Goal: Find specific page/section: Find specific page/section

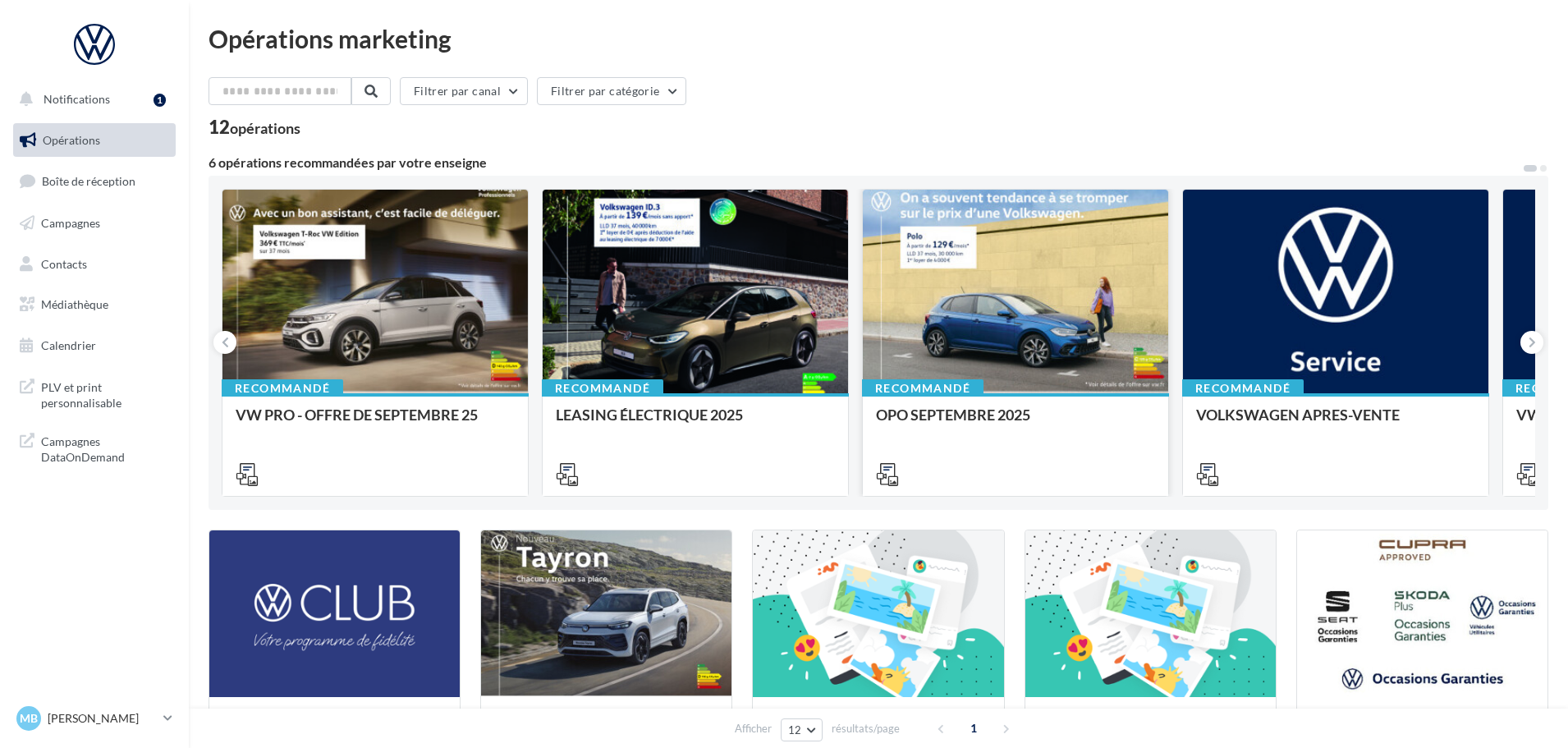
click at [955, 326] on div at bounding box center [1015, 292] width 306 height 205
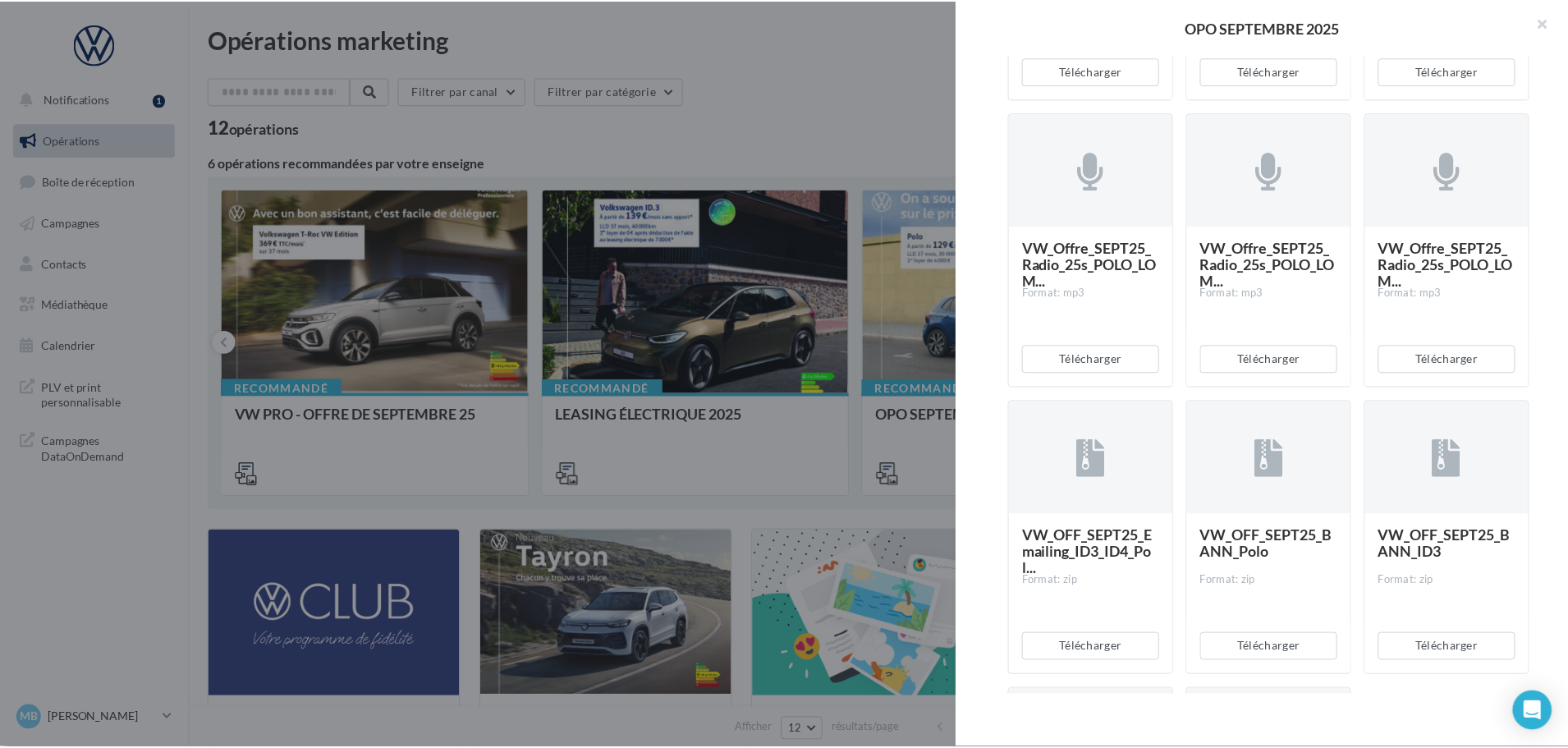
scroll to position [3366, 0]
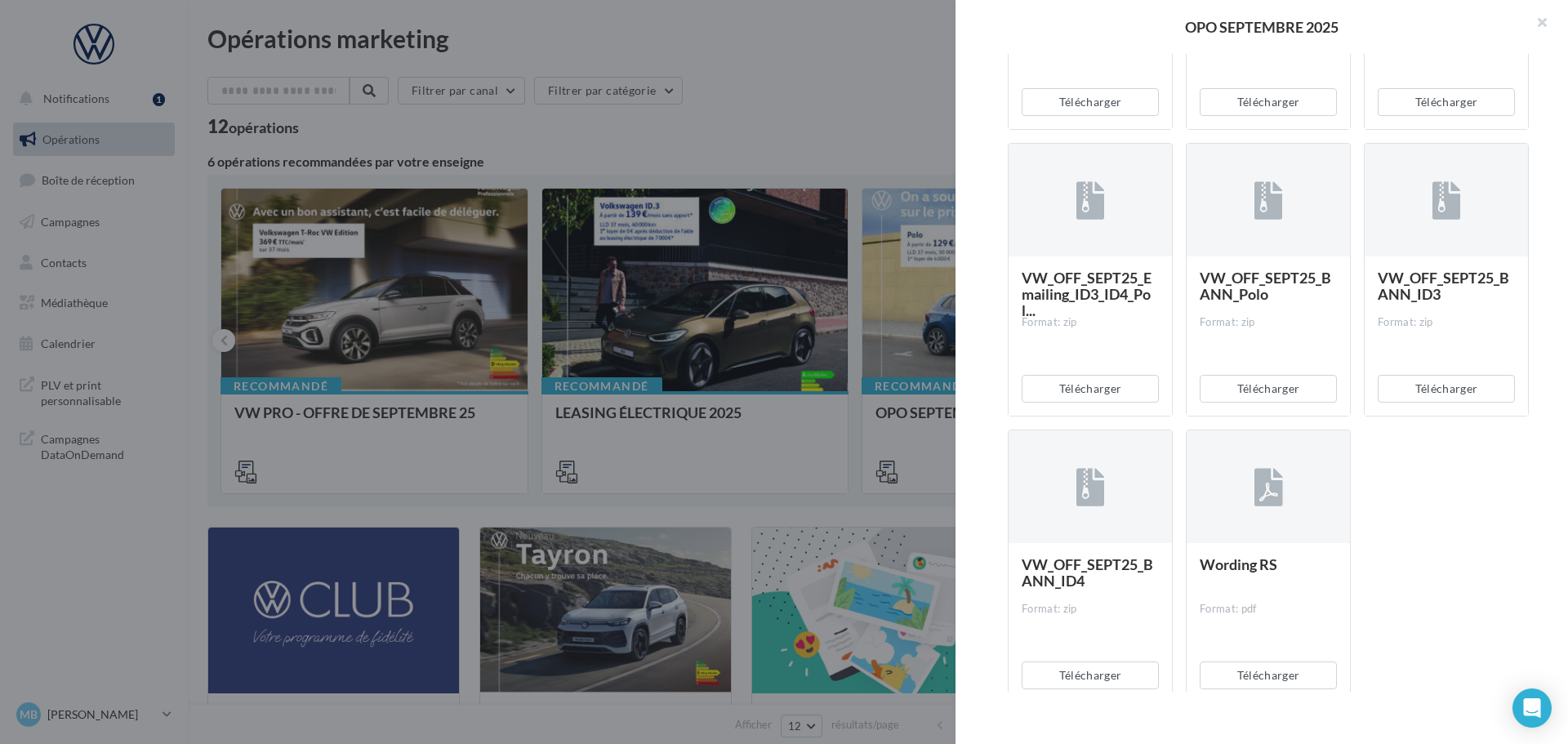
click at [902, 122] on div at bounding box center [784, 372] width 1568 height 744
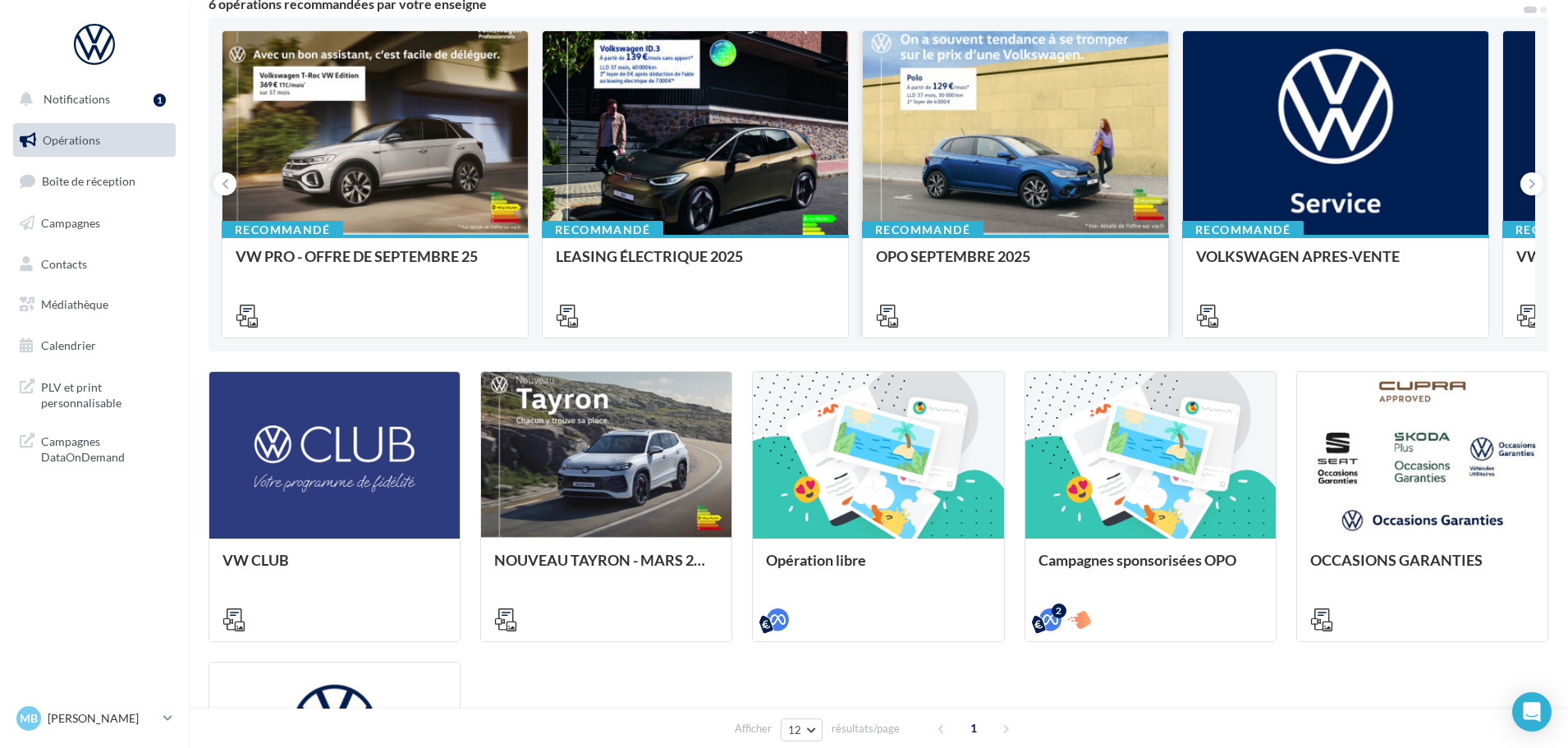
scroll to position [164, 0]
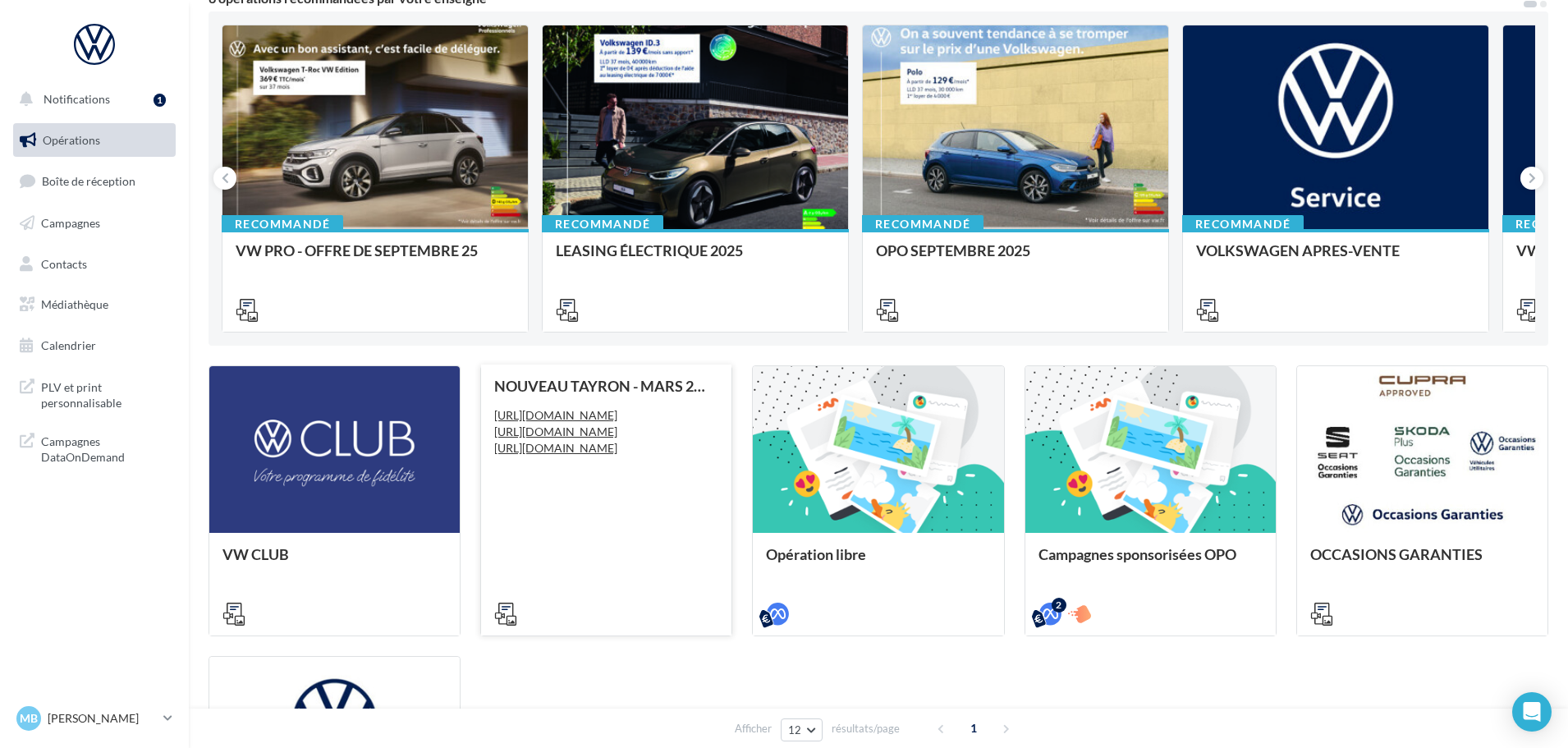
click at [556, 510] on div "NOUVEAU TAYRON - MARS 2025 [URL][DOMAIN_NAME] [URL][DOMAIN_NAME] [URL][DOMAIN_N…" at bounding box center [606, 499] width 224 height 243
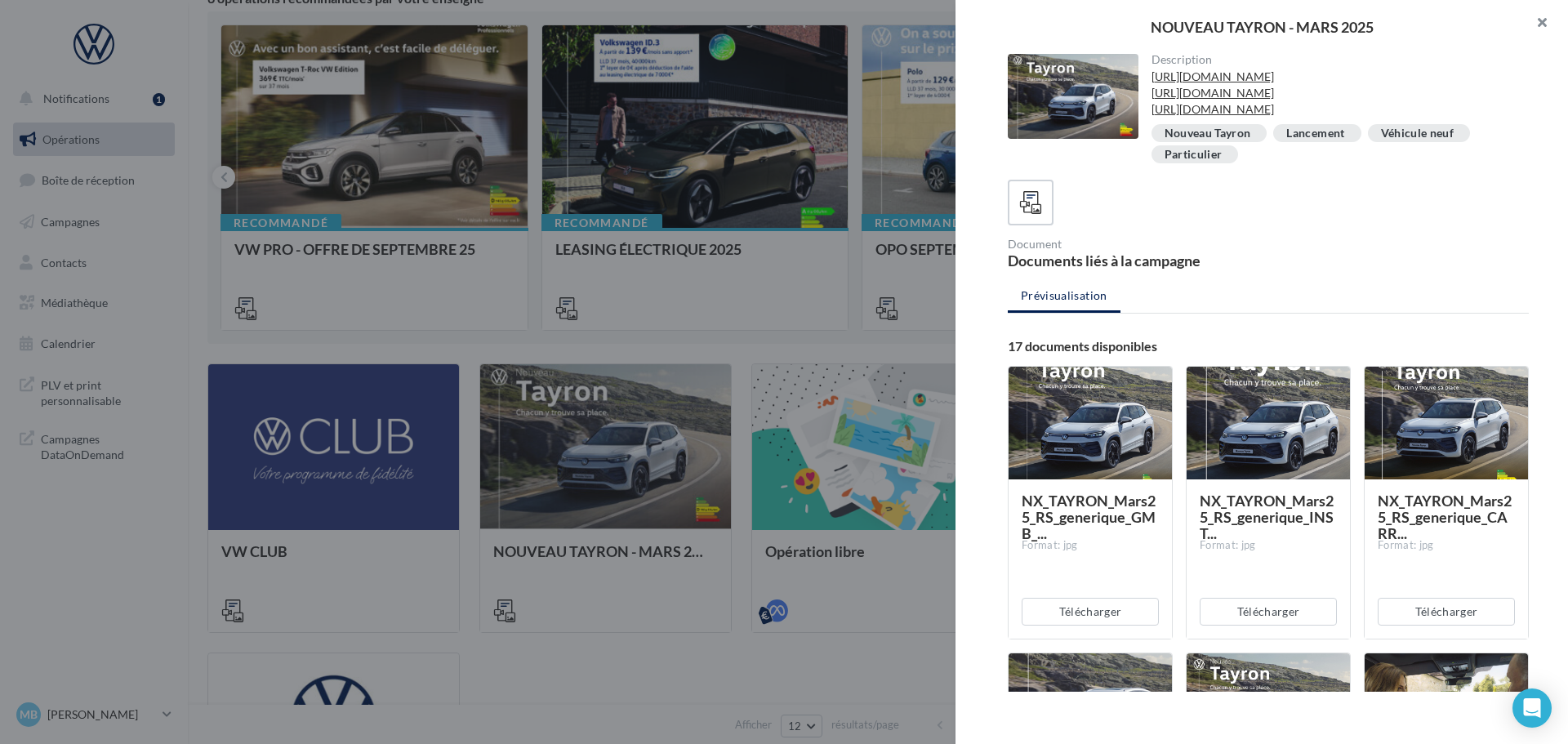
click at [1539, 30] on button "button" at bounding box center [1535, 24] width 65 height 49
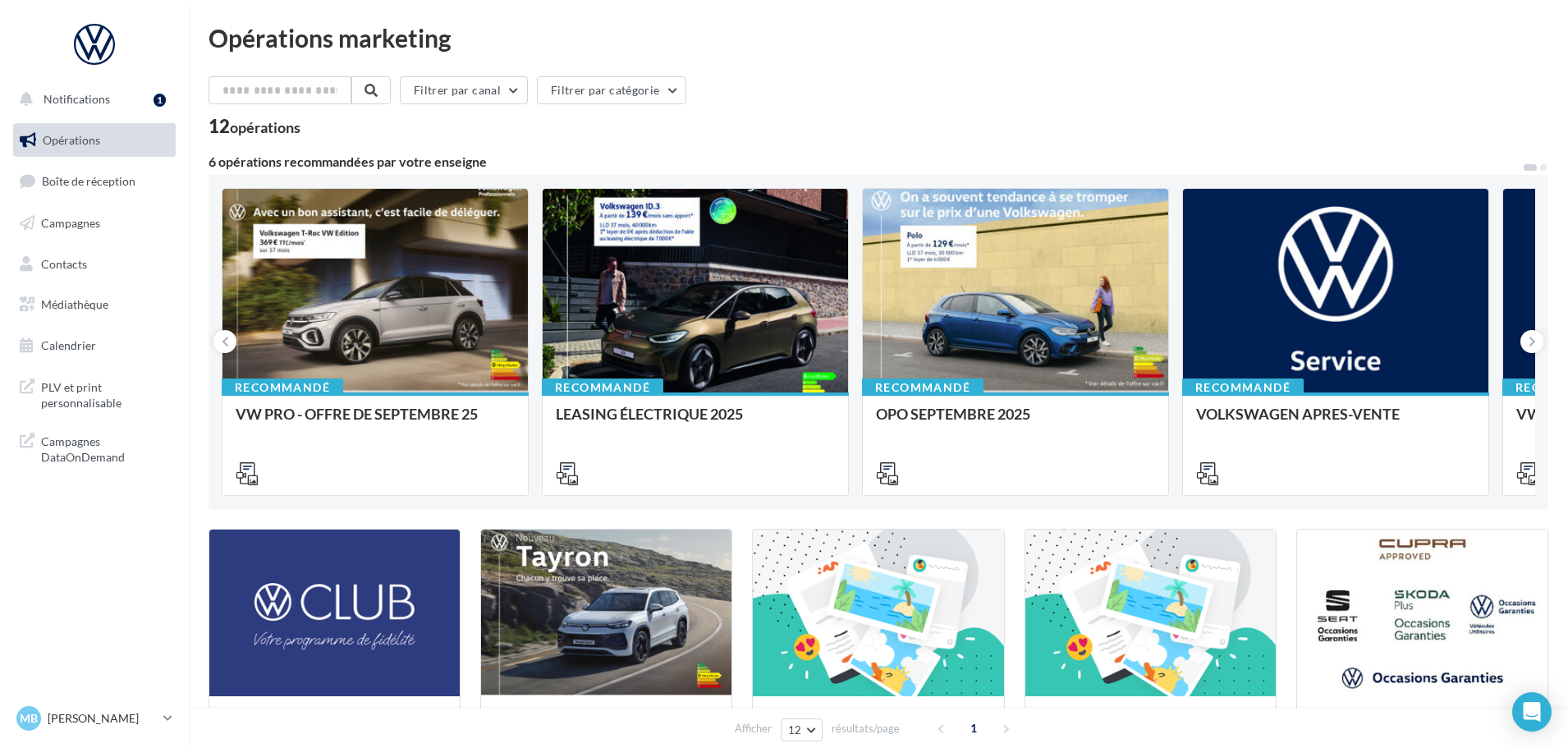
scroll to position [0, 0]
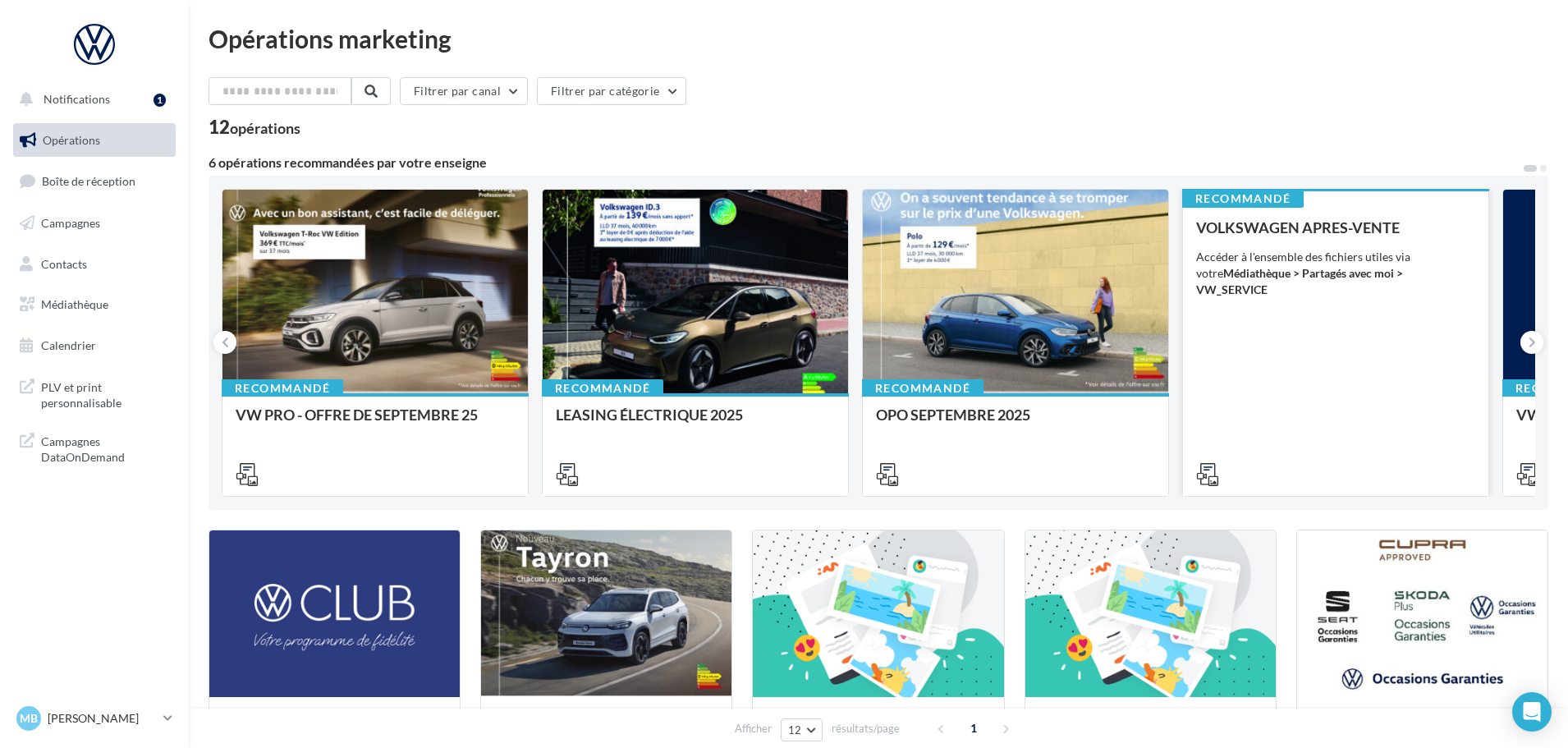
click at [1269, 251] on div "Accéder à l'ensemble des fichiers utiles via votre Médiathèque > Partagés avec …" at bounding box center [1336, 273] width 279 height 49
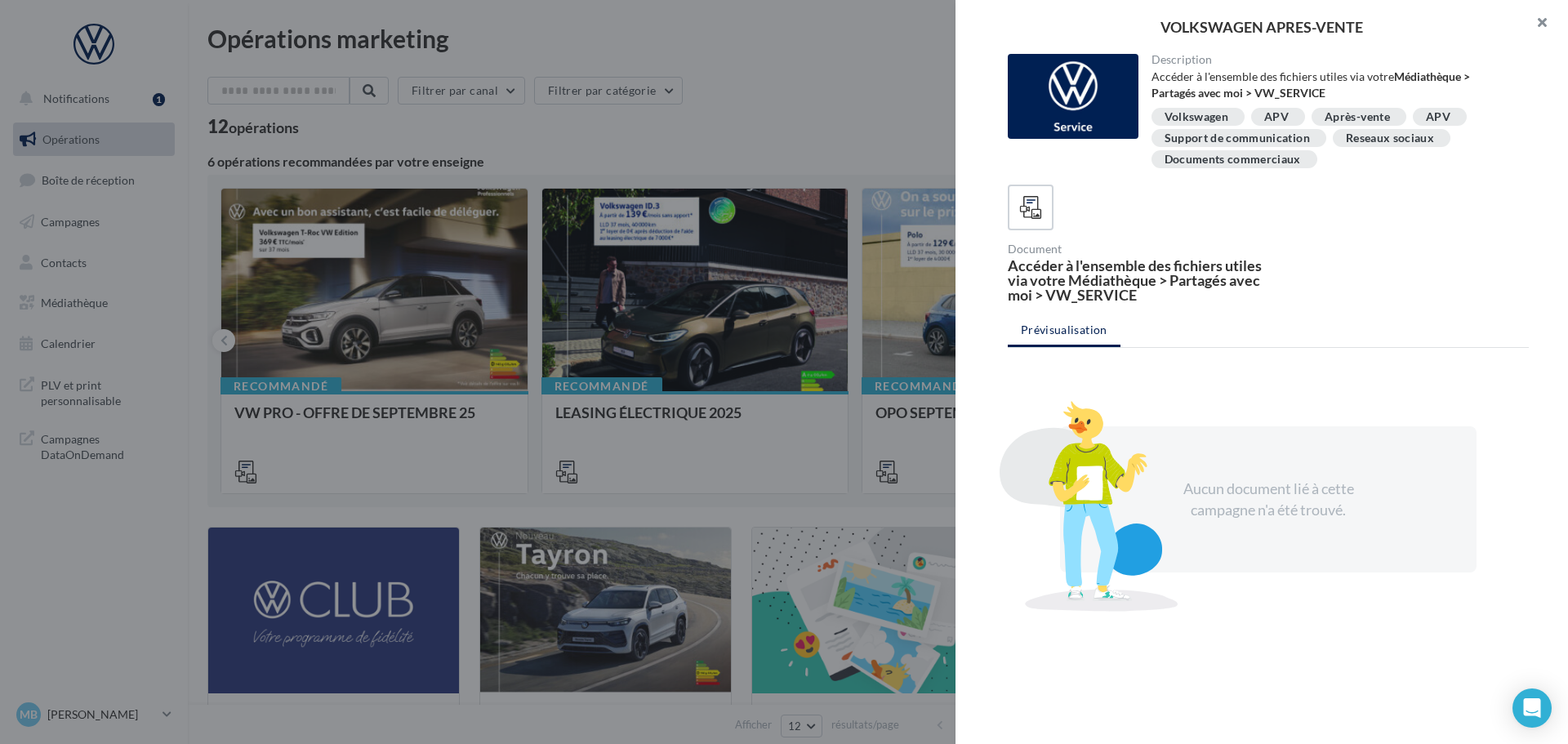
click at [1543, 18] on button "button" at bounding box center [1535, 24] width 65 height 49
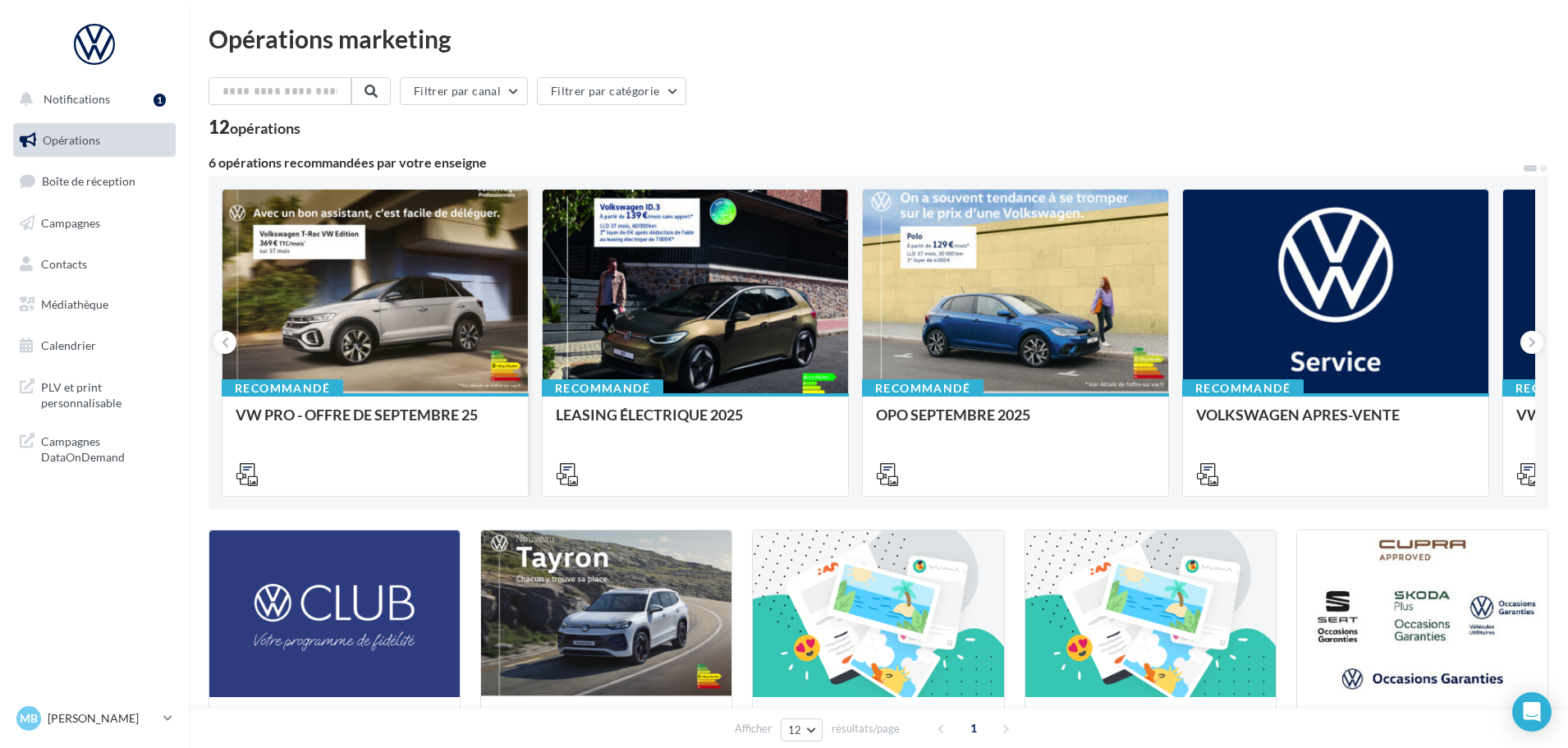
click at [374, 306] on div at bounding box center [374, 292] width 306 height 205
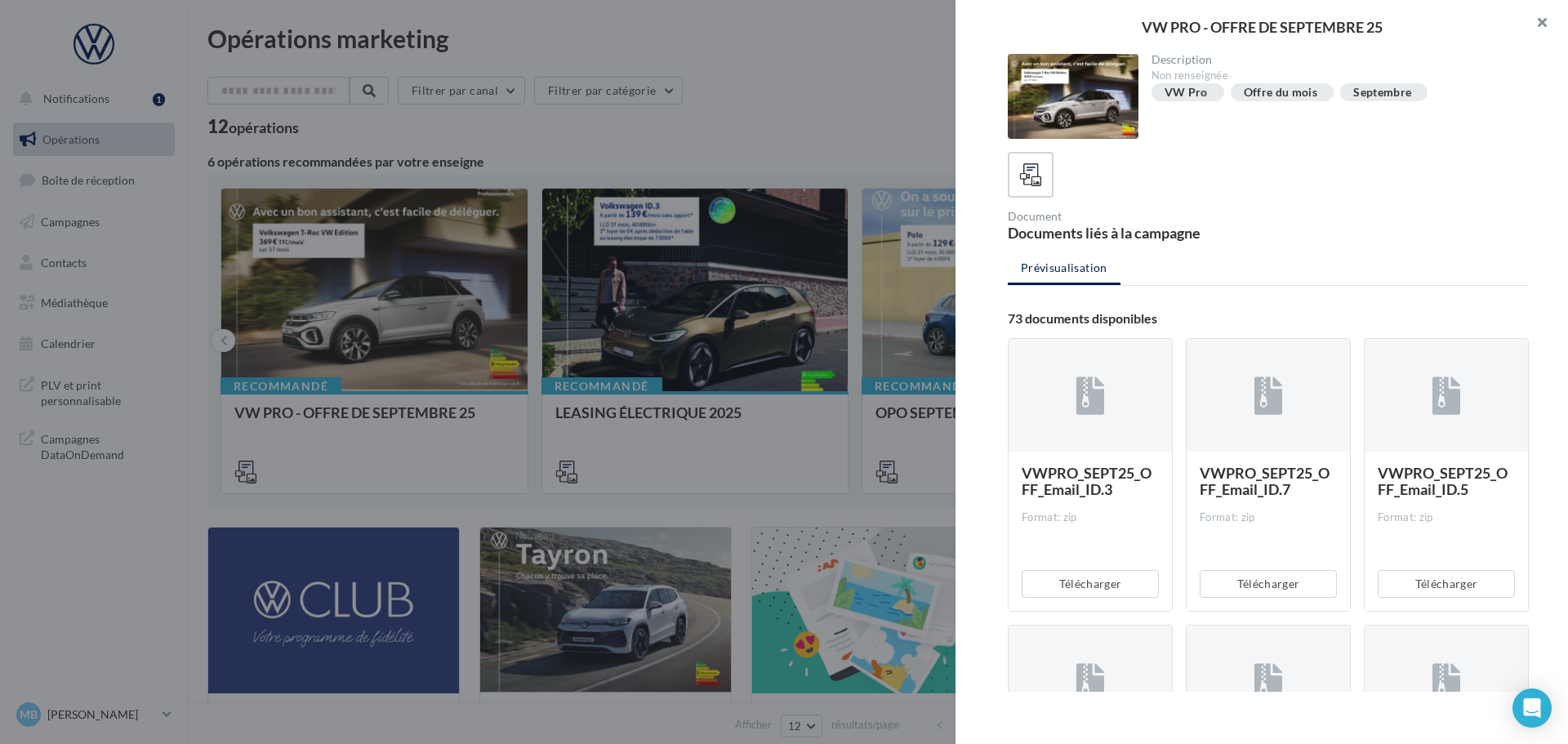
click at [1544, 24] on button "button" at bounding box center [1535, 24] width 65 height 49
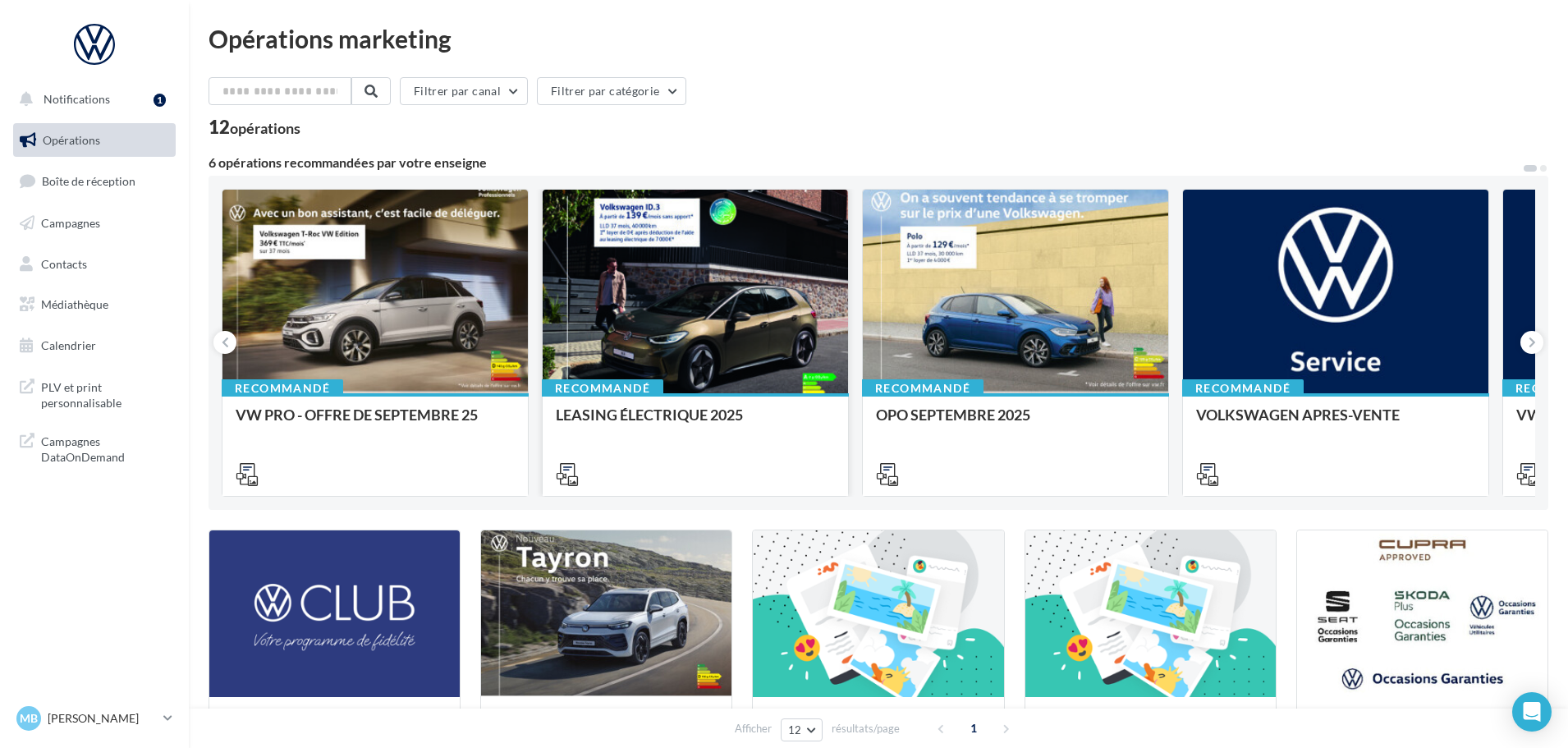
click at [644, 284] on div at bounding box center [694, 292] width 306 height 205
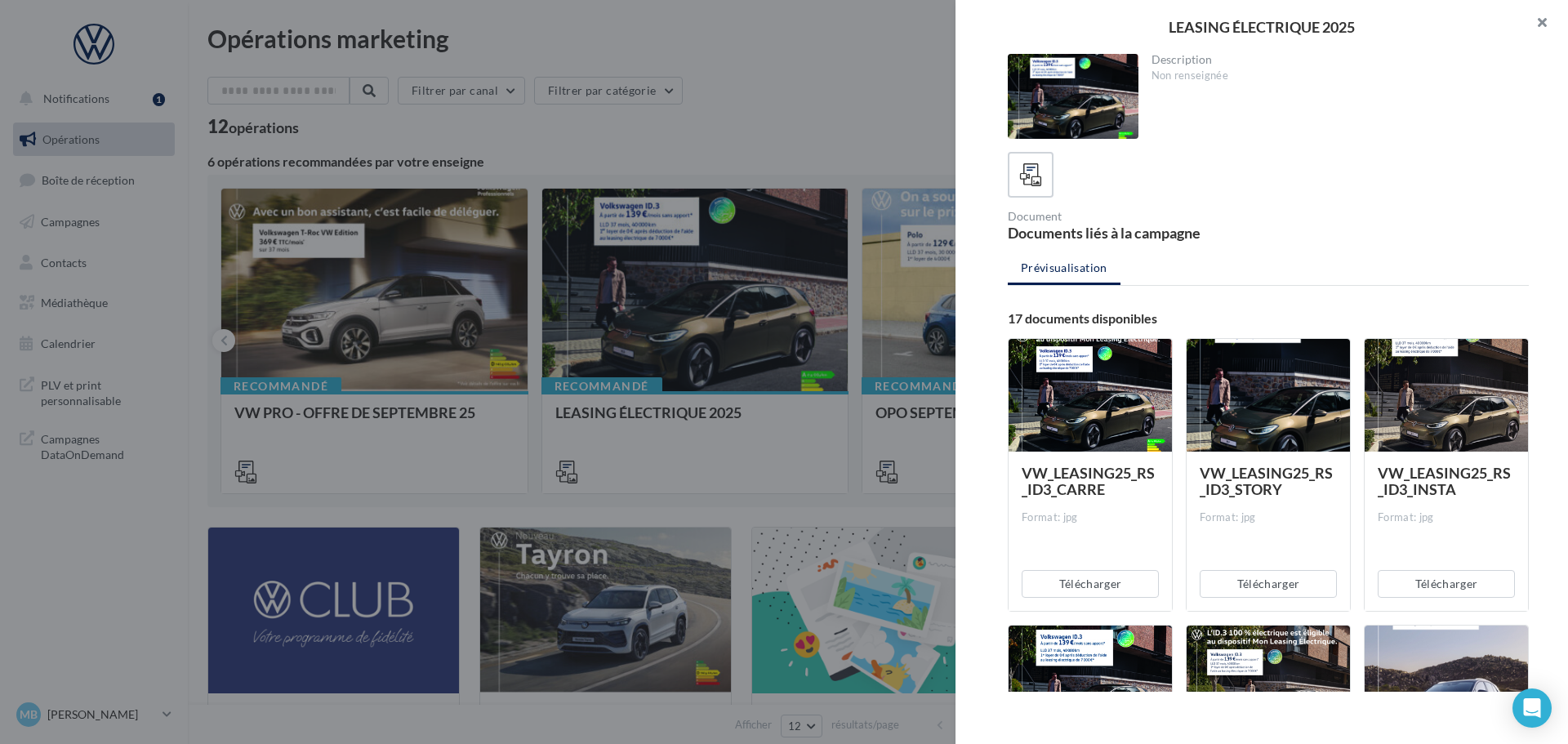
click at [1537, 20] on button "button" at bounding box center [1535, 24] width 65 height 49
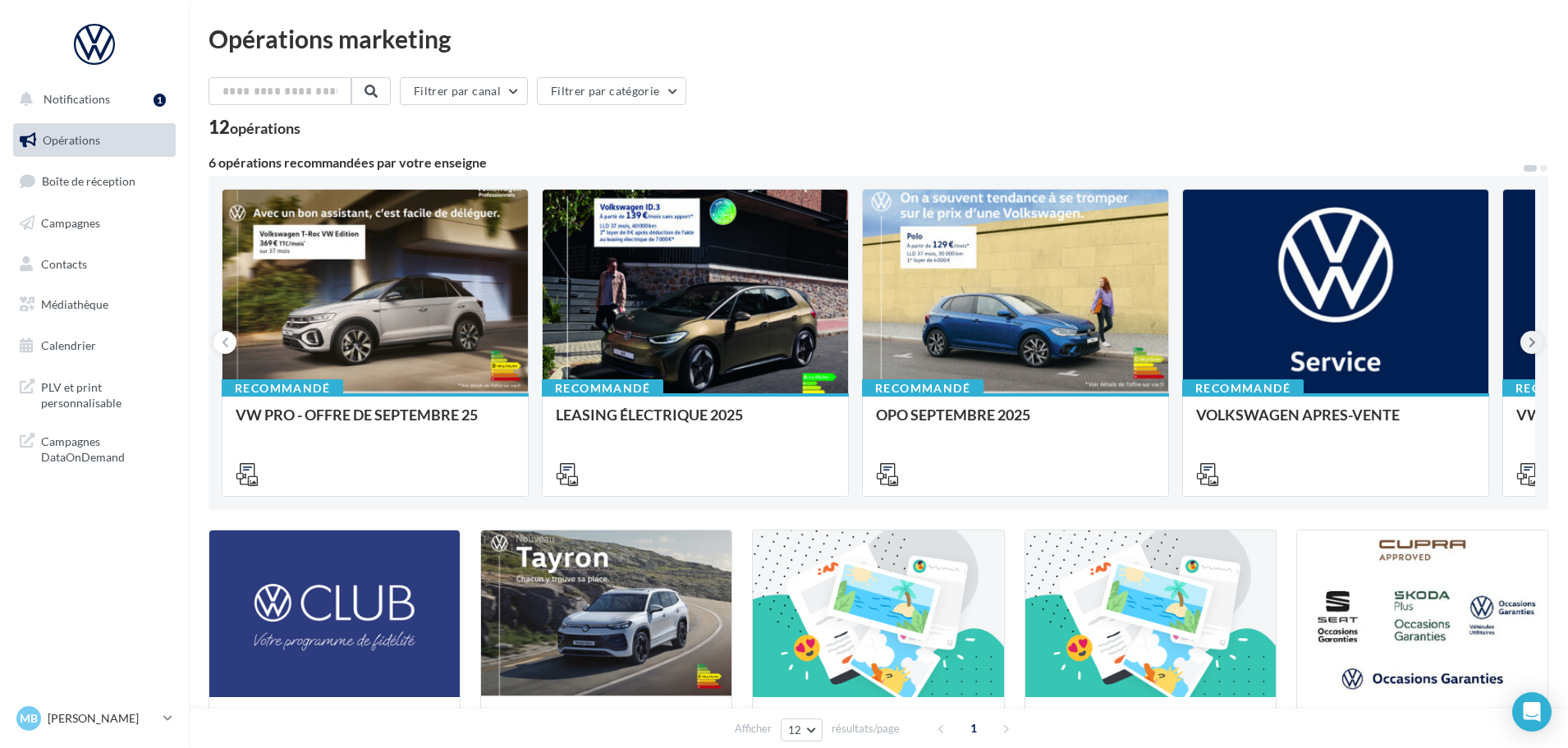
click at [1537, 341] on button at bounding box center [1531, 342] width 23 height 23
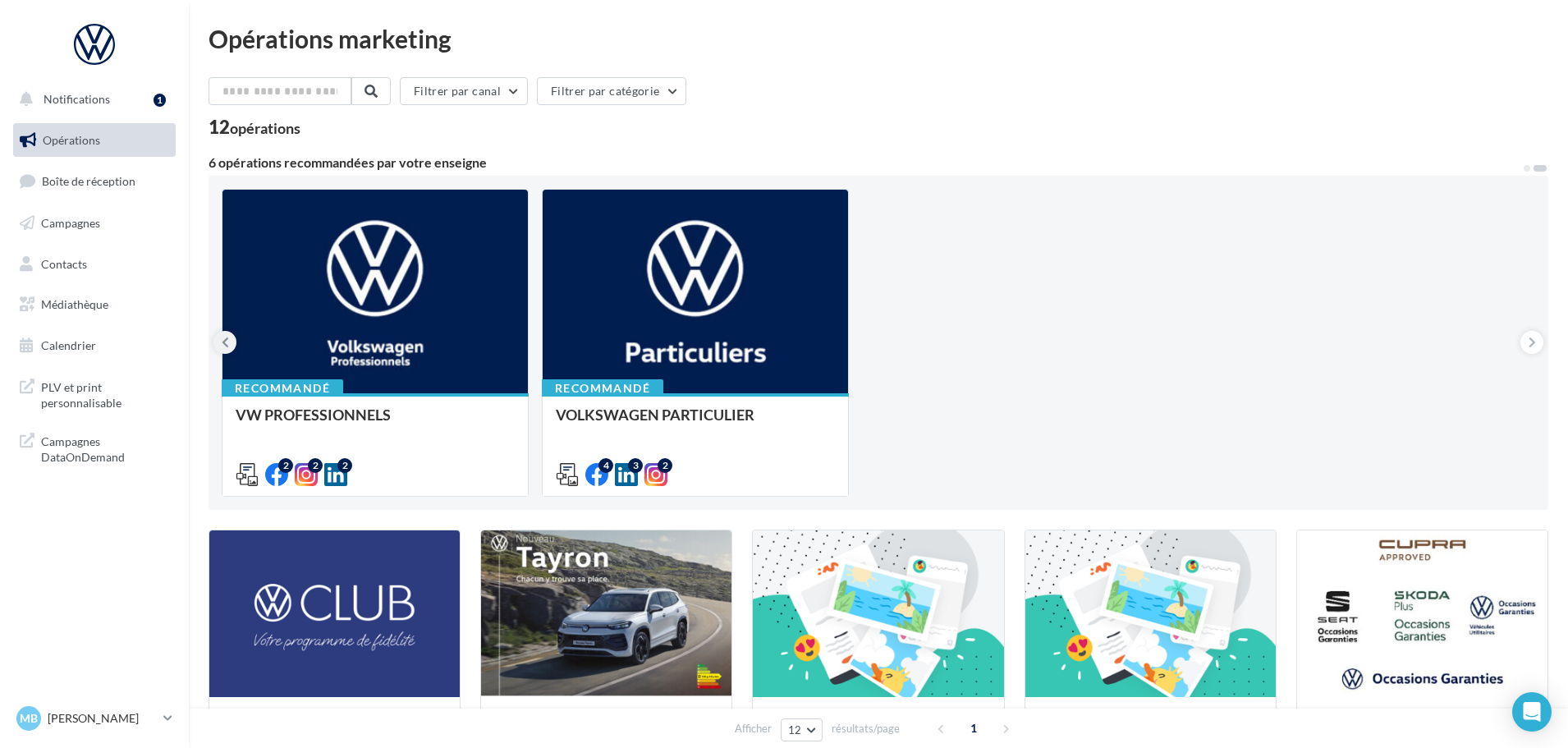
click at [225, 337] on icon at bounding box center [225, 342] width 8 height 16
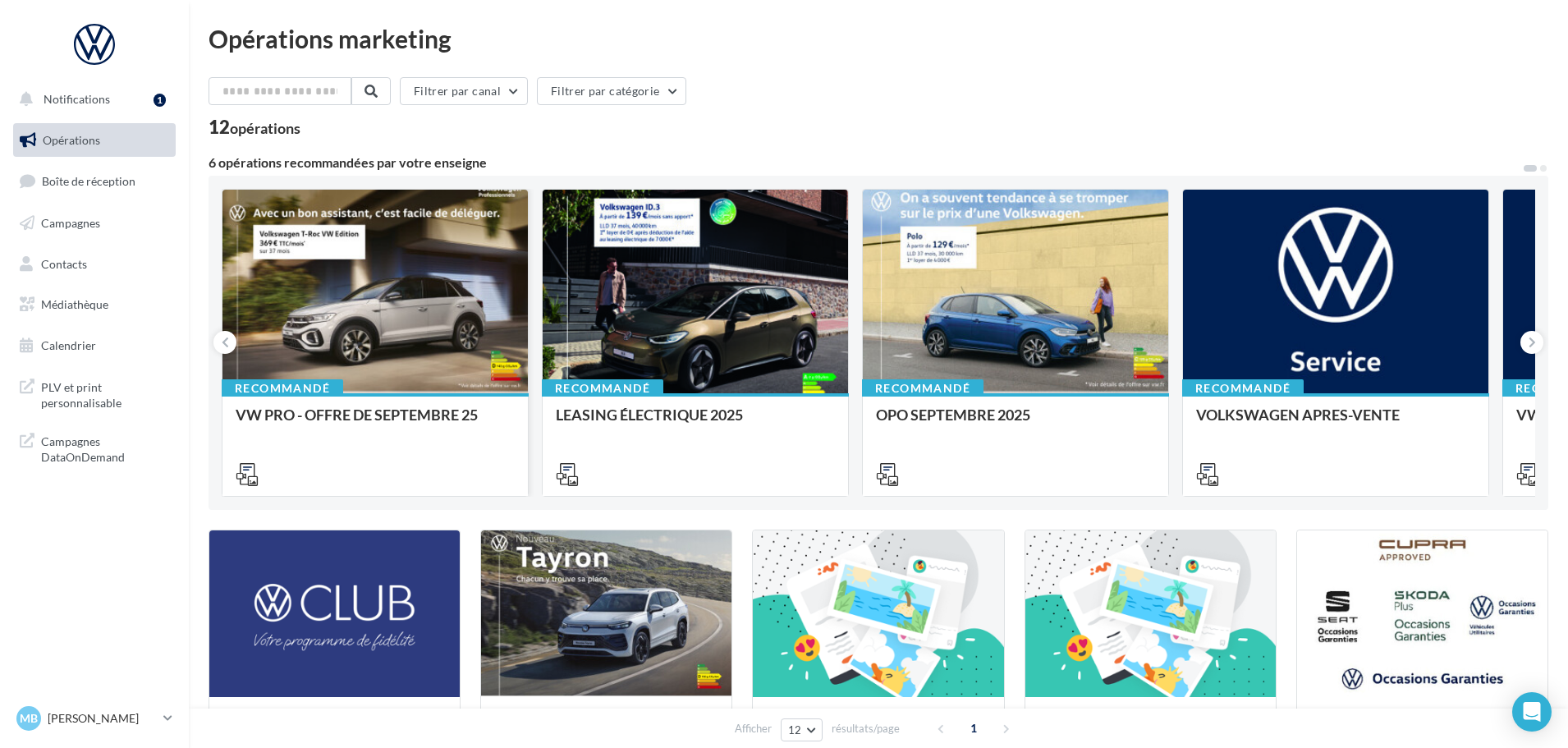
click at [381, 290] on div at bounding box center [374, 292] width 306 height 205
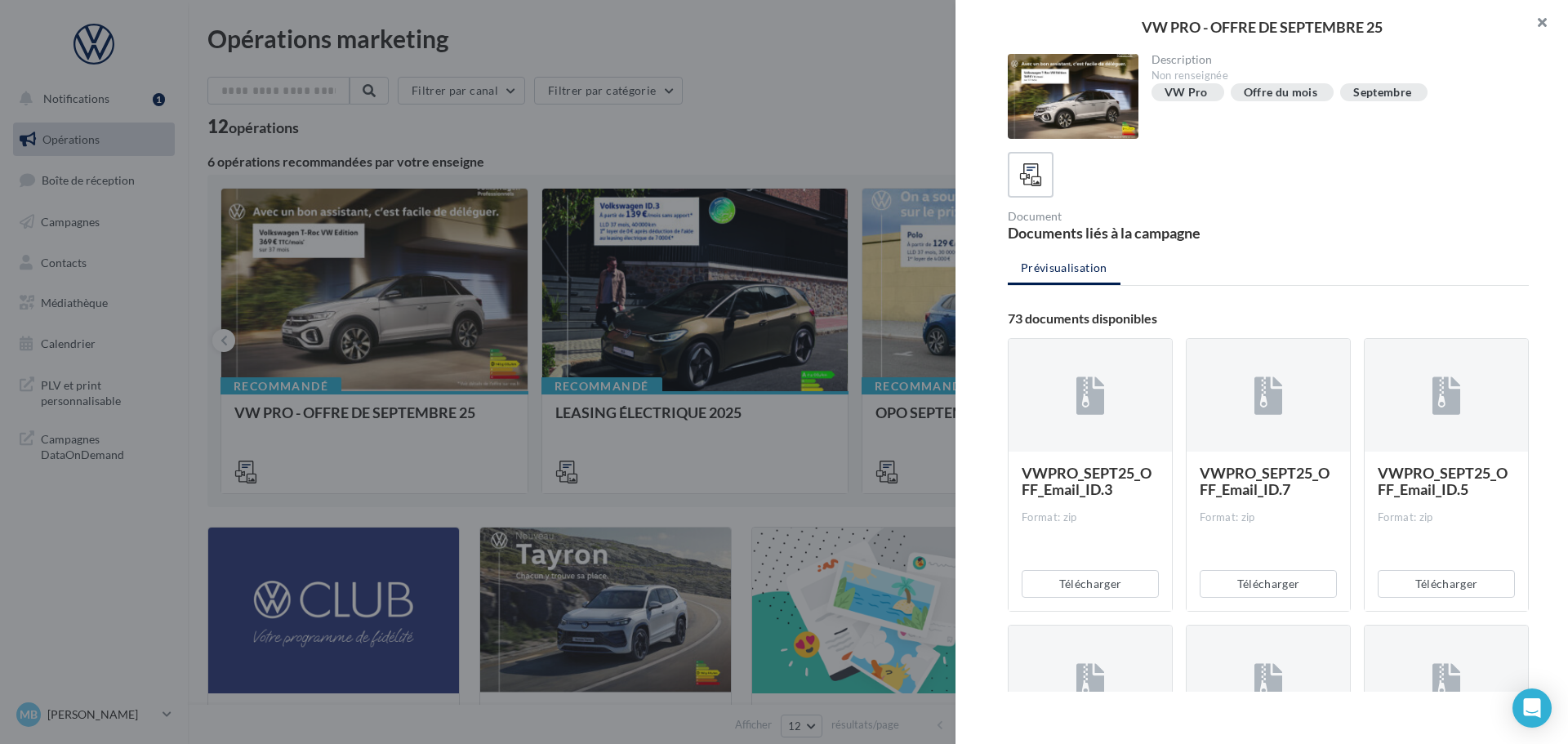
click at [1543, 24] on button "button" at bounding box center [1535, 24] width 65 height 49
